Goal: Entertainment & Leisure: Consume media (video, audio)

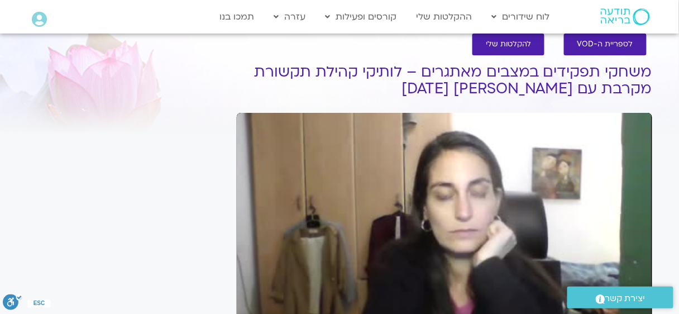
scroll to position [94, 0]
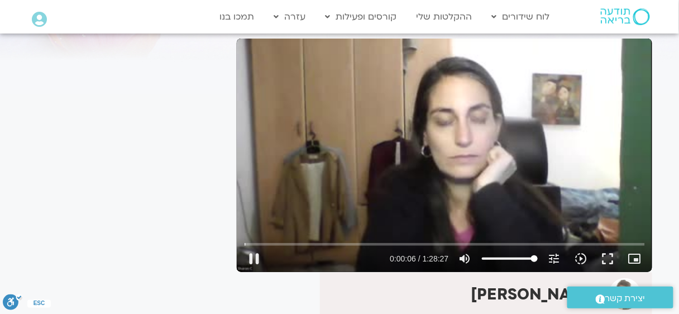
type input "6.819555"
type input "46.0909090909091"
click at [508, 260] on input "Volume" at bounding box center [510, 258] width 56 height 7
type input "13.454021"
type input "29.3636363636364"
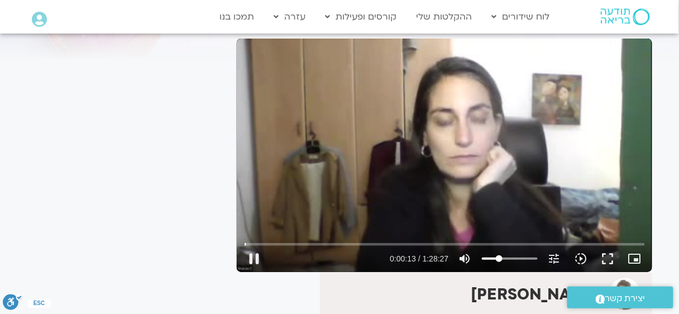
click at [499, 258] on input "Volume" at bounding box center [510, 258] width 56 height 7
click at [295, 244] on input "Seek" at bounding box center [445, 244] width 401 height 7
click at [357, 237] on div "Skip Ad 15:26 pause 0:10:39 / 1:28:27 volume_up Mute tune Resolution Auto 240p …" at bounding box center [444, 254] width 407 height 36
click at [330, 244] on input "Seek" at bounding box center [445, 244] width 401 height 7
type input "1112.081699"
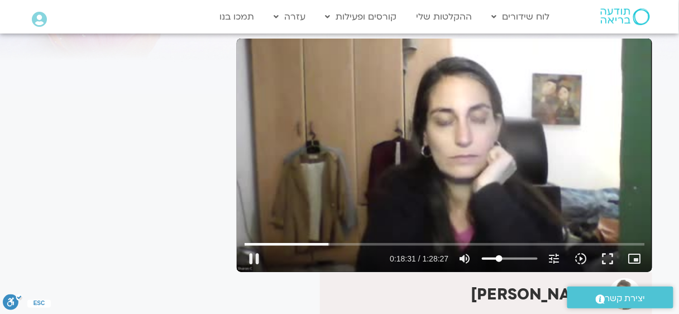
type input "41.3636363636364"
type input "1112.212224"
type input "41.3636363636364"
click at [506, 257] on input "Volume" at bounding box center [510, 258] width 56 height 7
click at [351, 243] on input "Seek" at bounding box center [445, 244] width 401 height 7
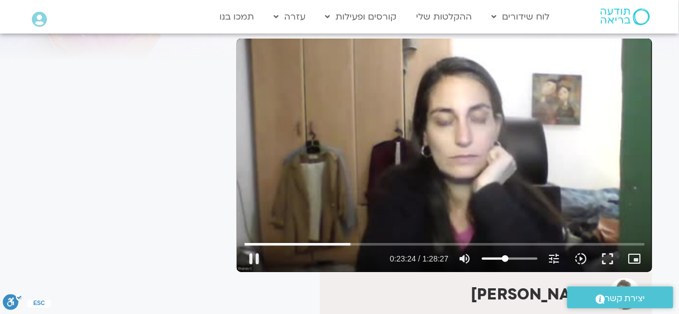
click at [507, 258] on input "Volume" at bounding box center [510, 258] width 56 height 7
type input "1849.663279"
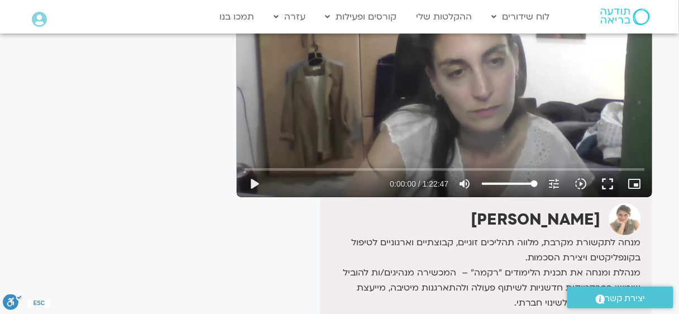
click at [410, 122] on div "Skip Ad play_arrow 0:00:00 / 1:22:47 volume_up Mute tune Resolution Auto 720p s…" at bounding box center [445, 81] width 416 height 234
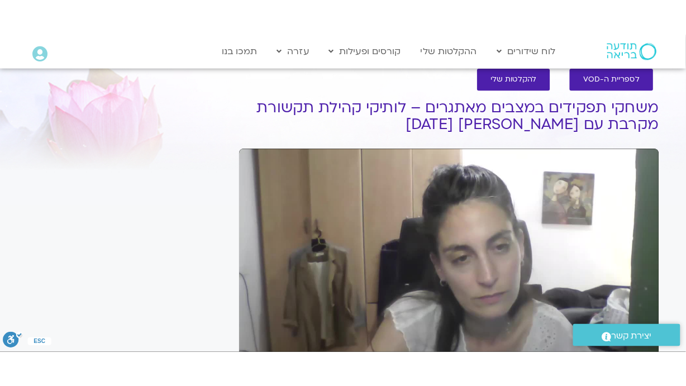
scroll to position [94, 0]
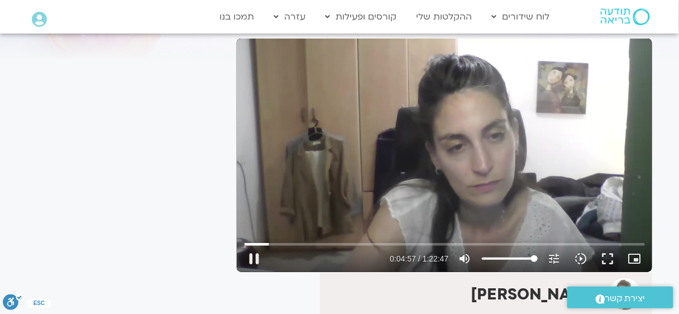
click at [639, 198] on div "Skip Ad 31:01 pause 0:04:57 / 1:22:47 volume_up Mute tune Resolution Auto 720p …" at bounding box center [445, 156] width 416 height 234
click at [612, 254] on button "fullscreen" at bounding box center [608, 258] width 27 height 27
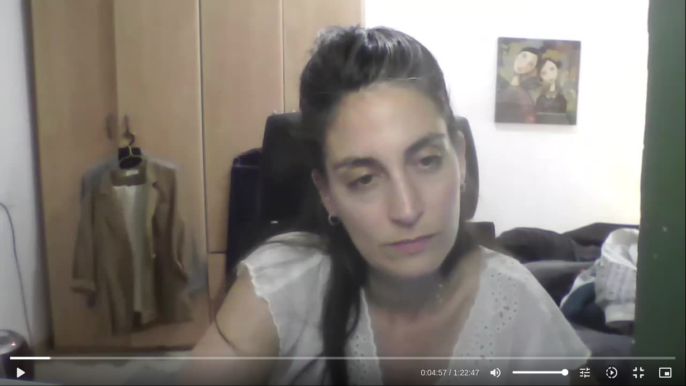
click at [575, 192] on div "Skip Ad 1:22:13 play_arrow 0:04:57 / 1:22:47 volume_up Mute tune Resolution Aut…" at bounding box center [343, 193] width 686 height 386
type input "300.989431"
